Goal: Task Accomplishment & Management: Complete application form

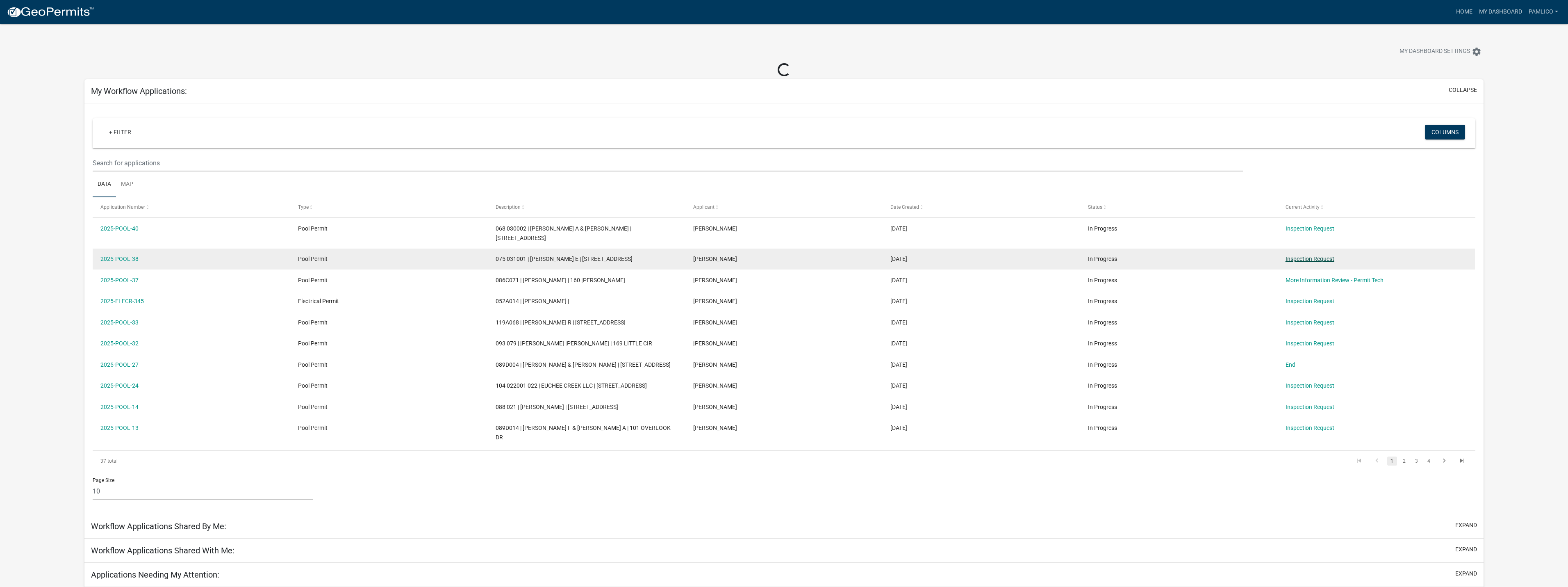
click at [1308, 258] on link "Inspection Request" at bounding box center [1310, 259] width 49 height 7
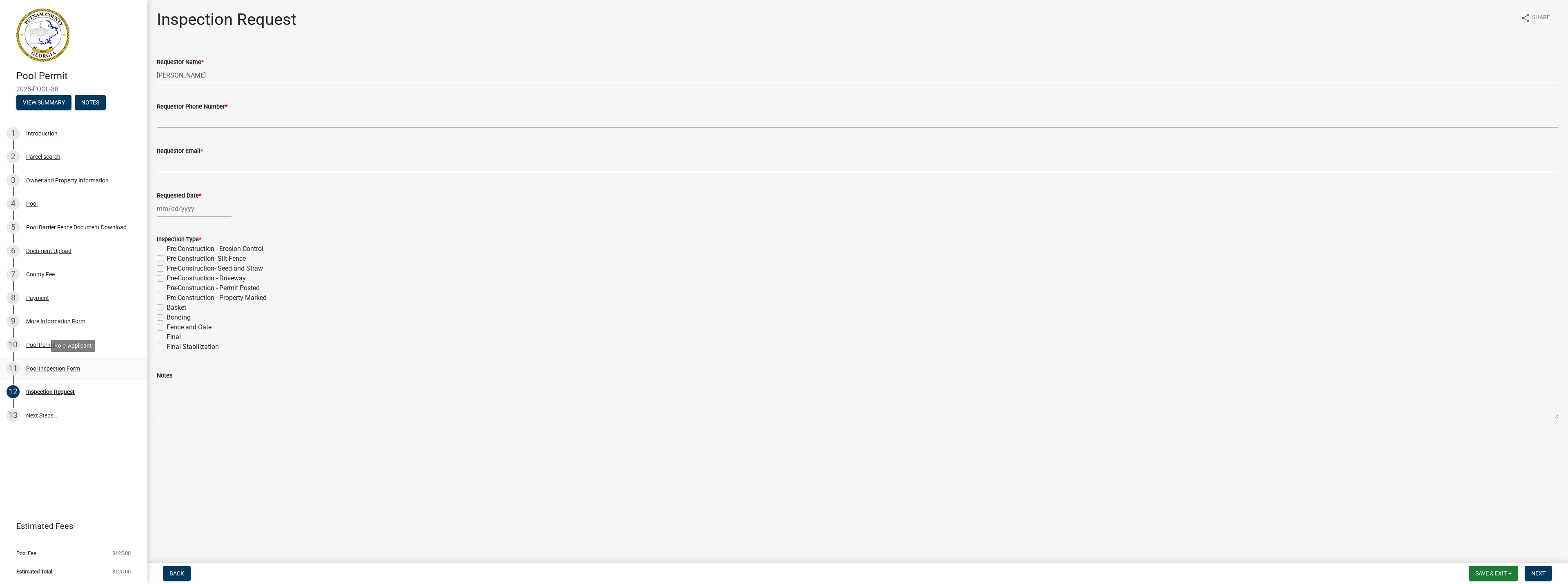
click at [60, 370] on div "Pool Inspection Form" at bounding box center [53, 368] width 54 height 5
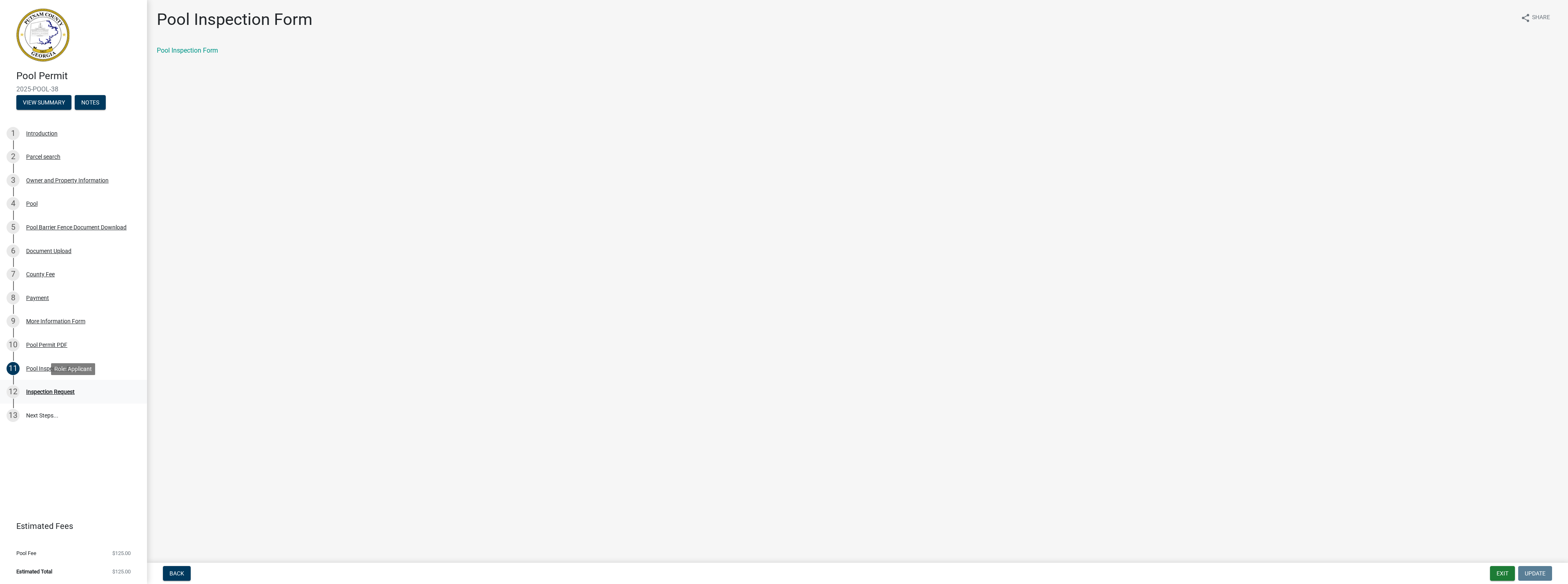
click at [58, 390] on div "Inspection Request" at bounding box center [51, 391] width 49 height 5
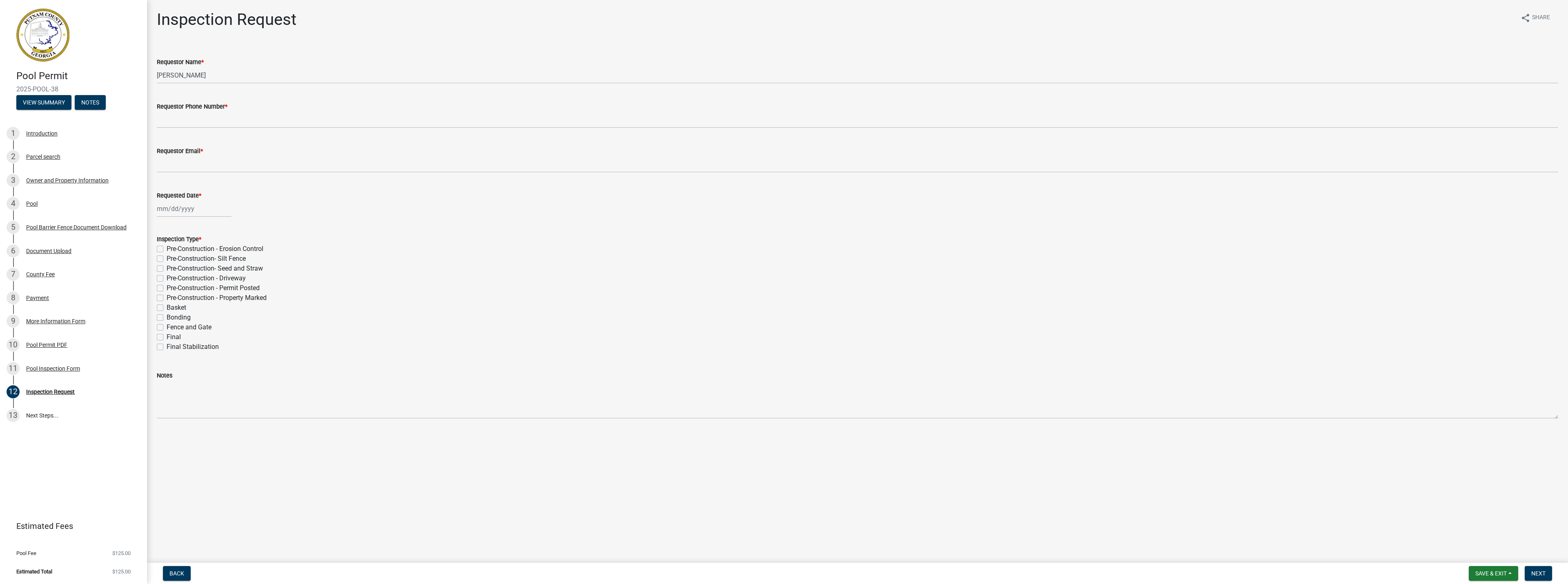
click at [167, 307] on label "Basket" at bounding box center [177, 308] width 19 height 10
click at [167, 307] on input "Basket" at bounding box center [169, 305] width 5 height 5
checkbox input "true"
checkbox input "false"
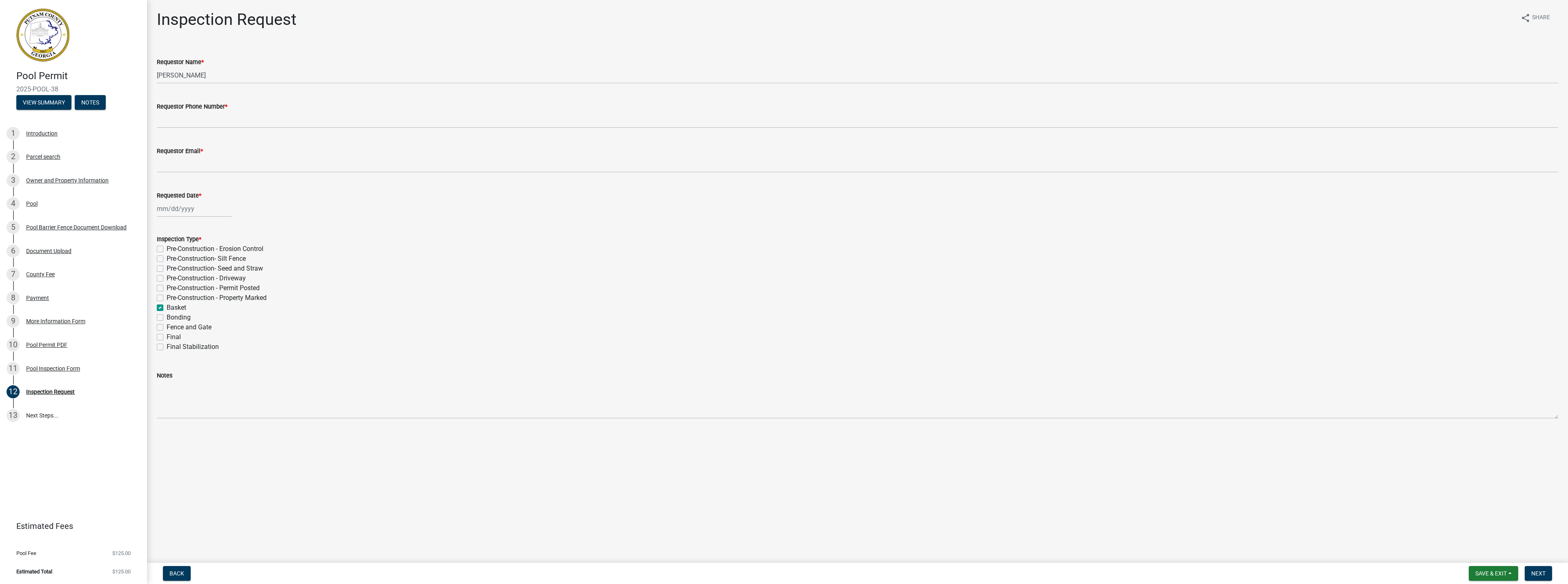
checkbox input "false"
checkbox input "true"
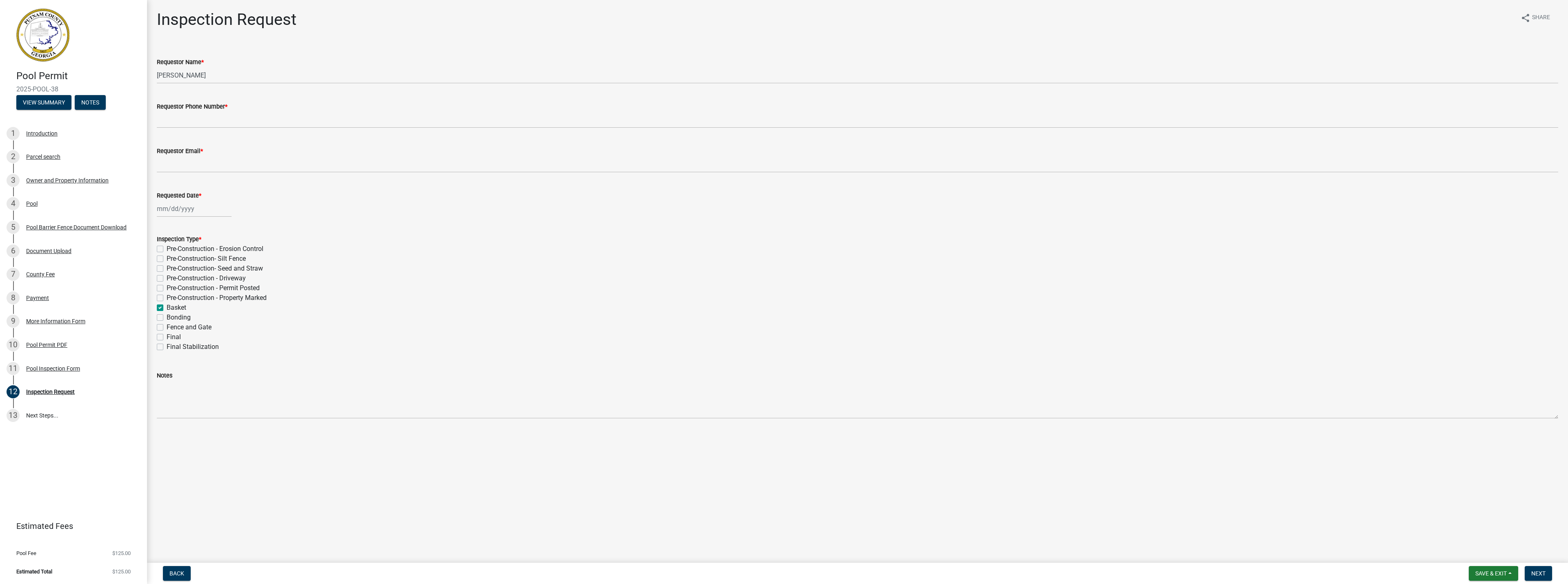
checkbox input "false"
click at [198, 117] on input "Requestor Phone Number *" at bounding box center [858, 120] width 1401 height 17
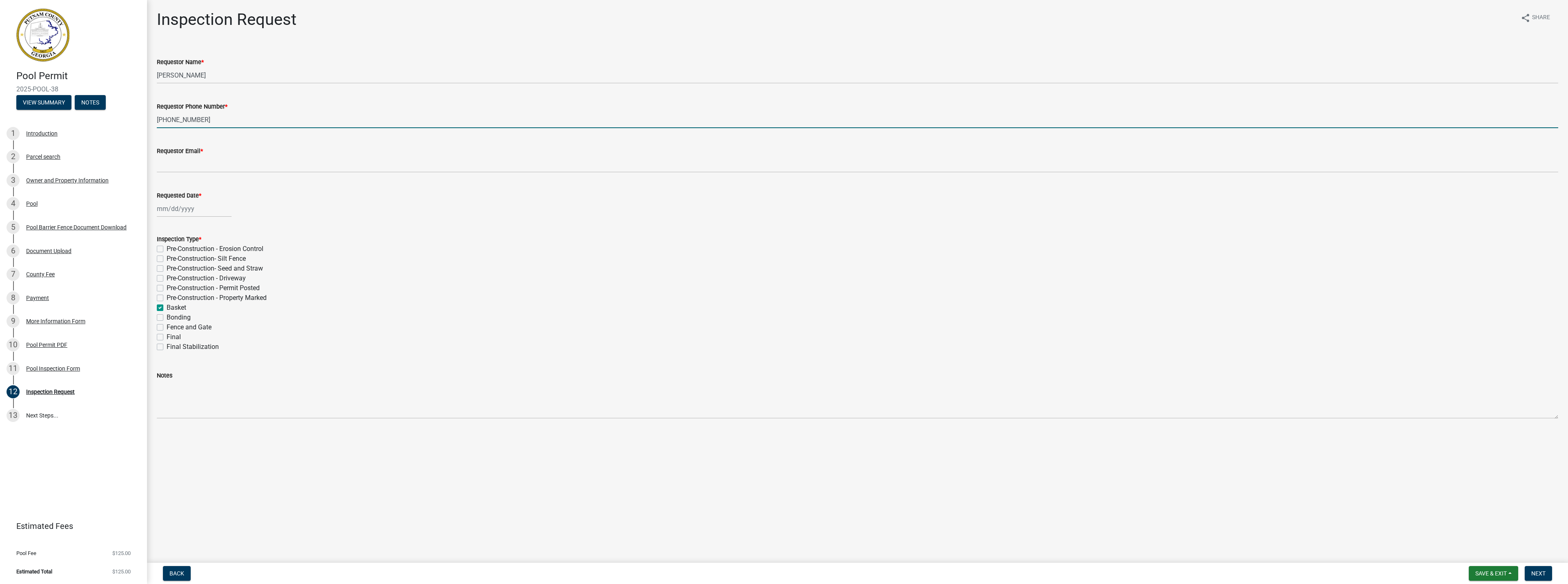
type input "[PHONE_NUMBER]"
click at [222, 171] on input "Requestor Email *" at bounding box center [858, 164] width 1401 height 17
type input "[PERSON_NAME][EMAIL_ADDRESS][DOMAIN_NAME]"
select select "9"
select select "2025"
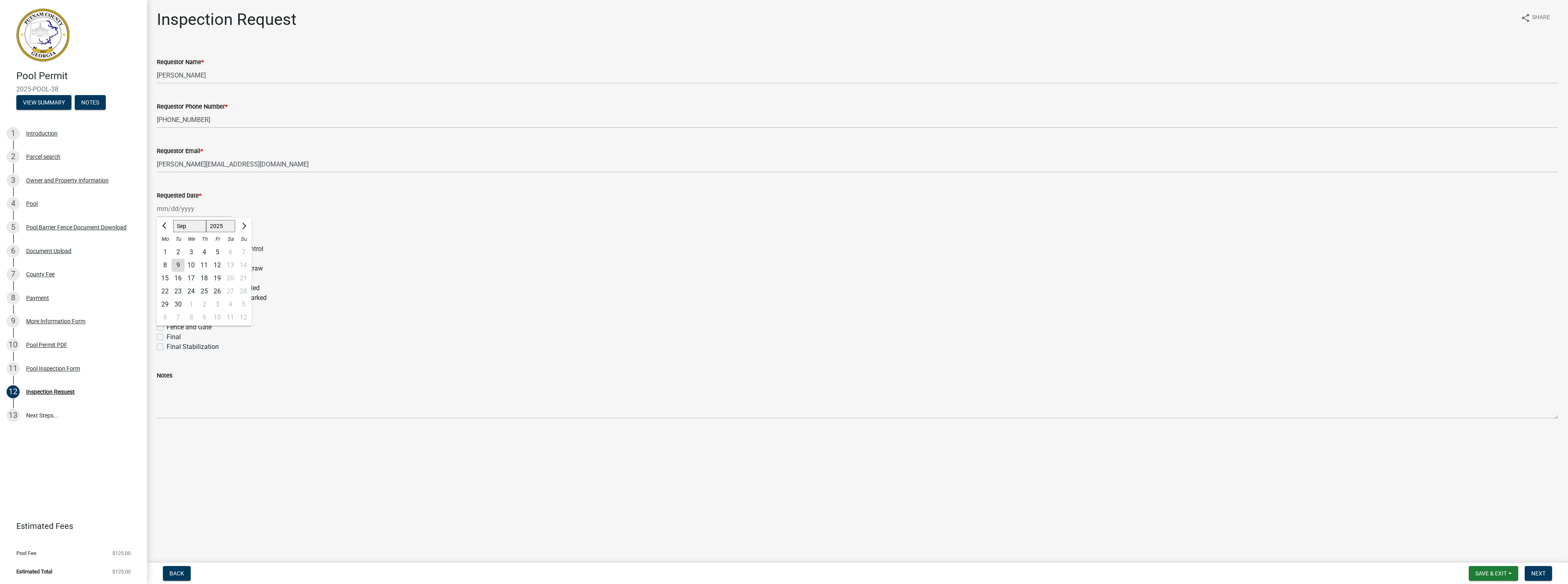
click at [193, 266] on div "10" at bounding box center [191, 265] width 13 height 13
type input "[DATE]"
click at [1538, 569] on button "Next" at bounding box center [1538, 573] width 27 height 15
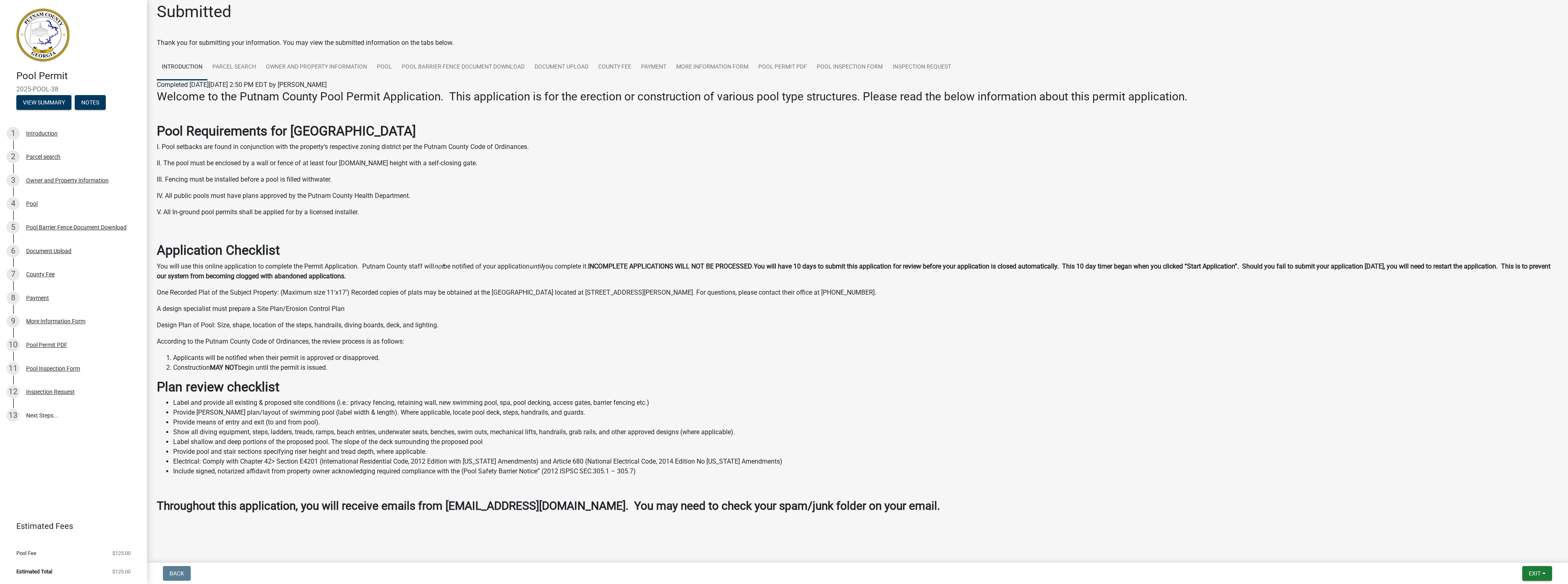
scroll to position [9, 0]
drag, startPoint x: 1230, startPoint y: 446, endPoint x: 1121, endPoint y: 296, distance: 185.4
click at [1229, 443] on ul "Label and provide all existing & proposed site conditions (i.e.: privacy fencin…" at bounding box center [858, 435] width 1401 height 78
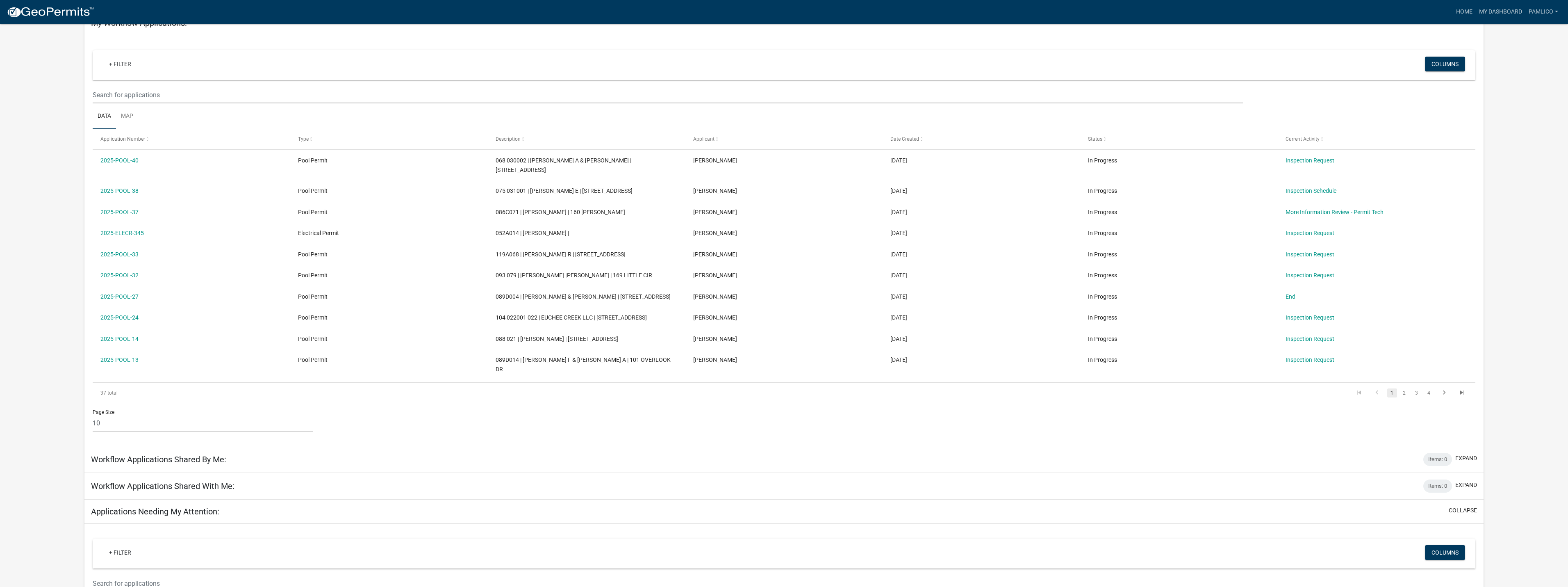
scroll to position [41, 0]
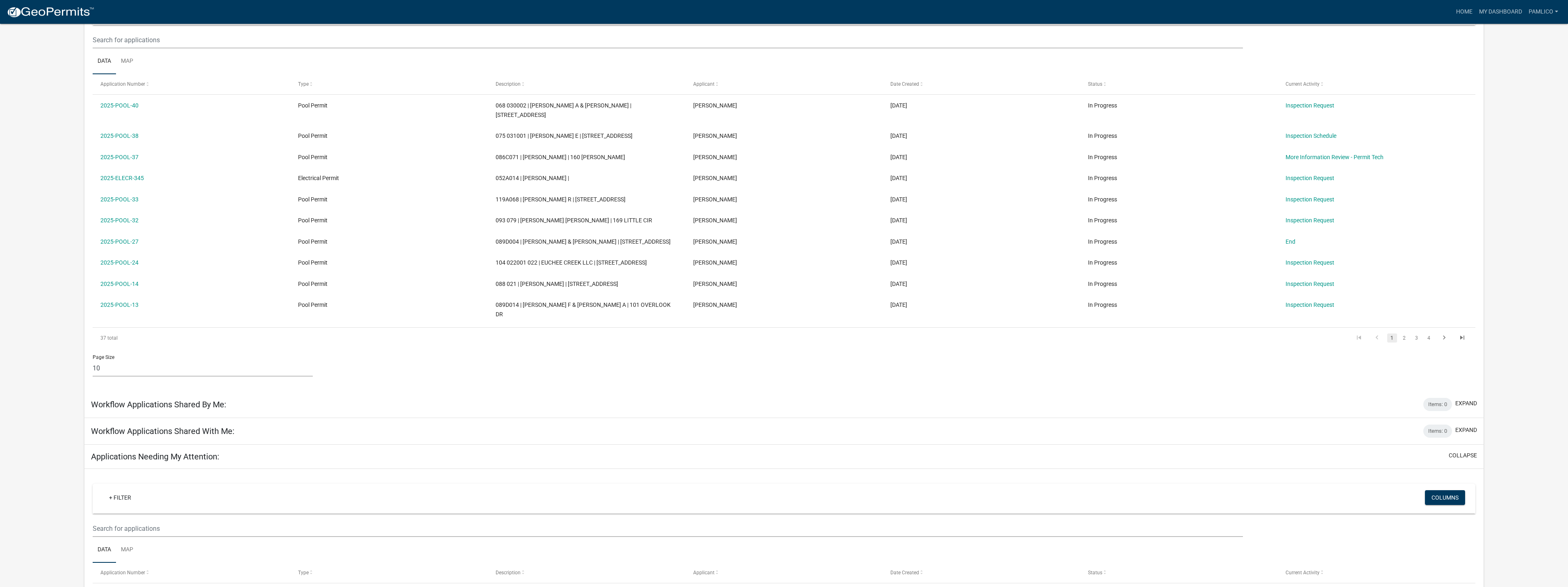
scroll to position [27, 0]
